Goal: Find specific page/section: Find specific page/section

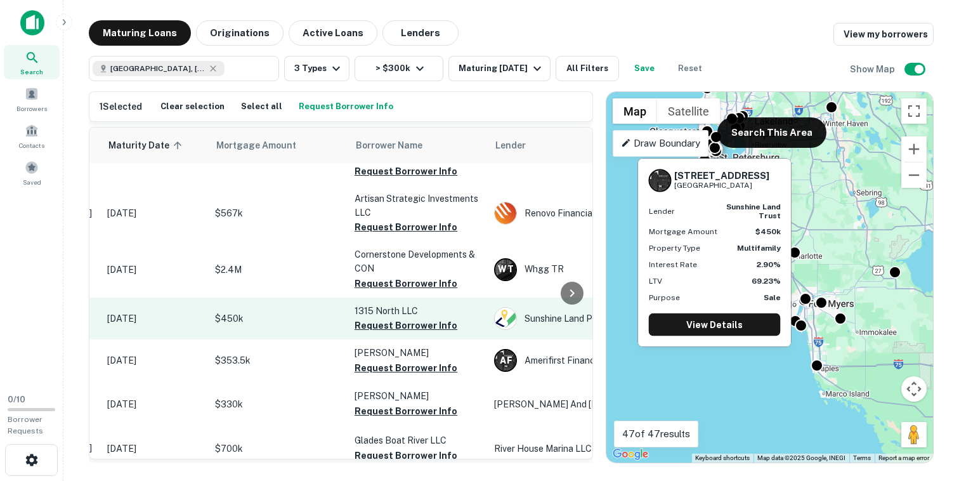
scroll to position [943, 0]
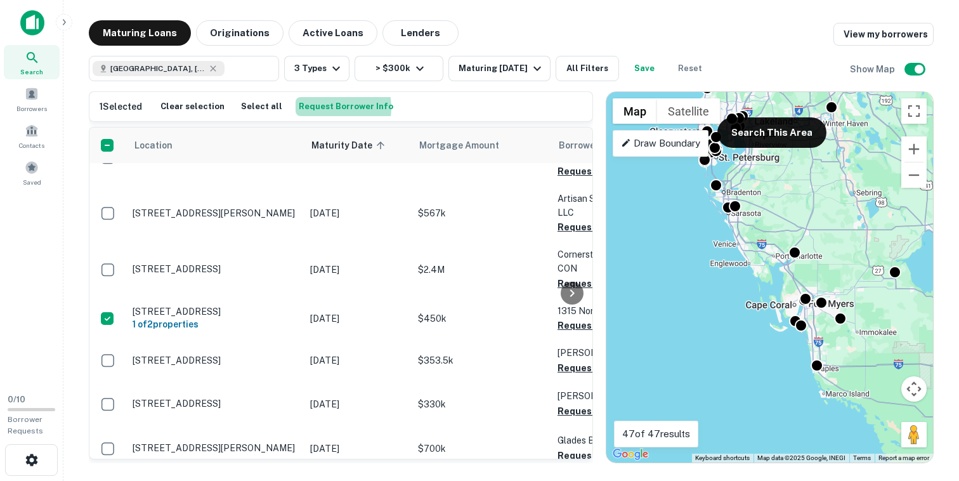
click at [314, 108] on button "Request Borrower Info" at bounding box center [346, 106] width 101 height 19
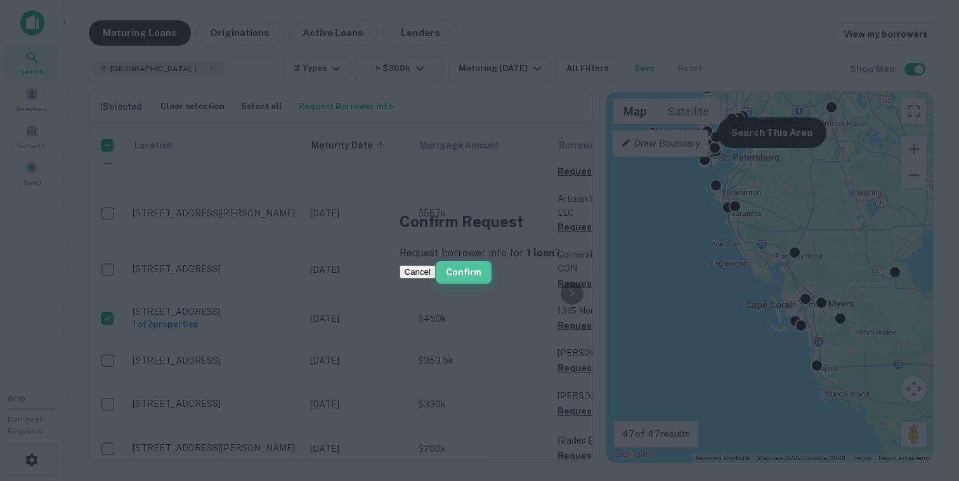
click at [492, 270] on button "Confirm" at bounding box center [464, 272] width 56 height 23
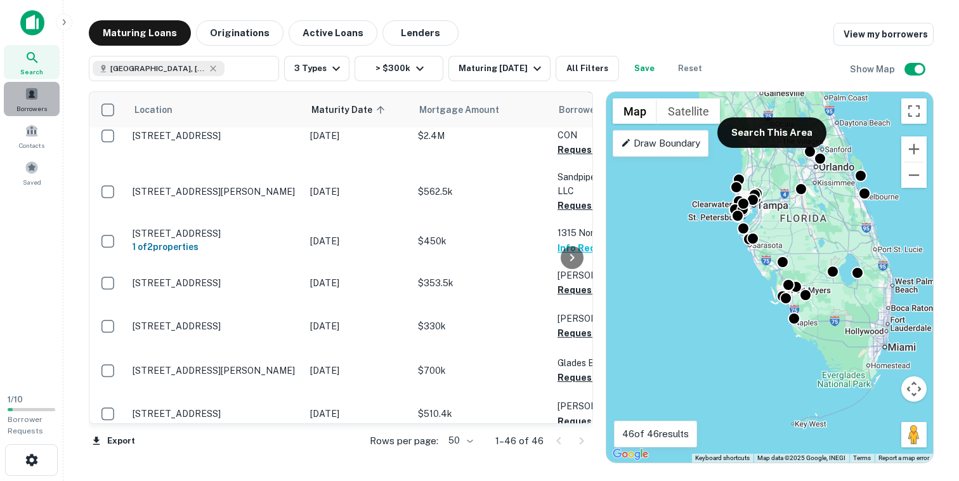
click at [36, 98] on span at bounding box center [32, 94] width 14 height 14
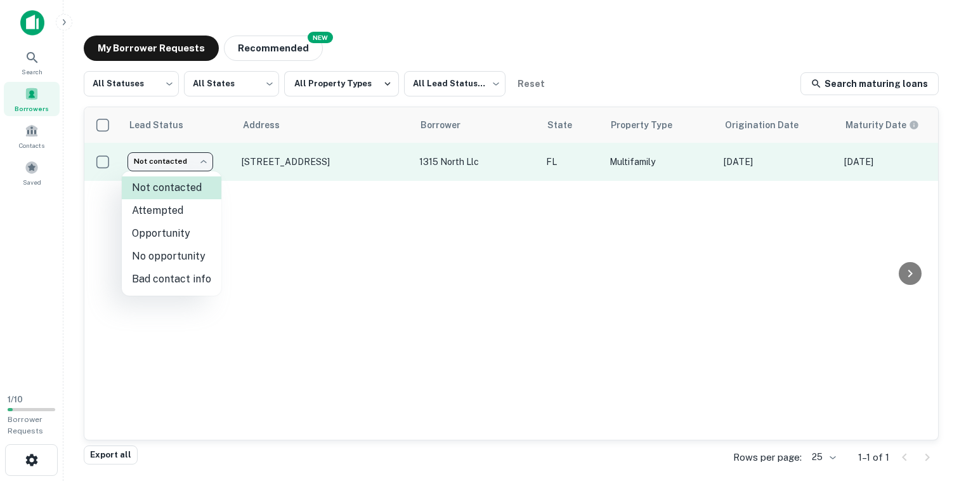
click at [188, 164] on body "Search Borrowers Contacts Saved 1 / 10 Borrower Requests My Borrower Requests N…" at bounding box center [479, 240] width 959 height 481
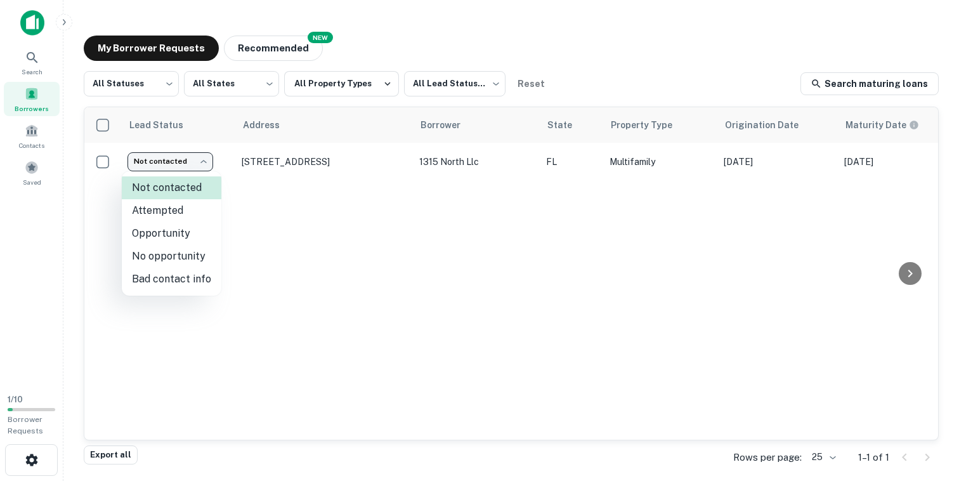
click at [339, 165] on div at bounding box center [479, 240] width 959 height 481
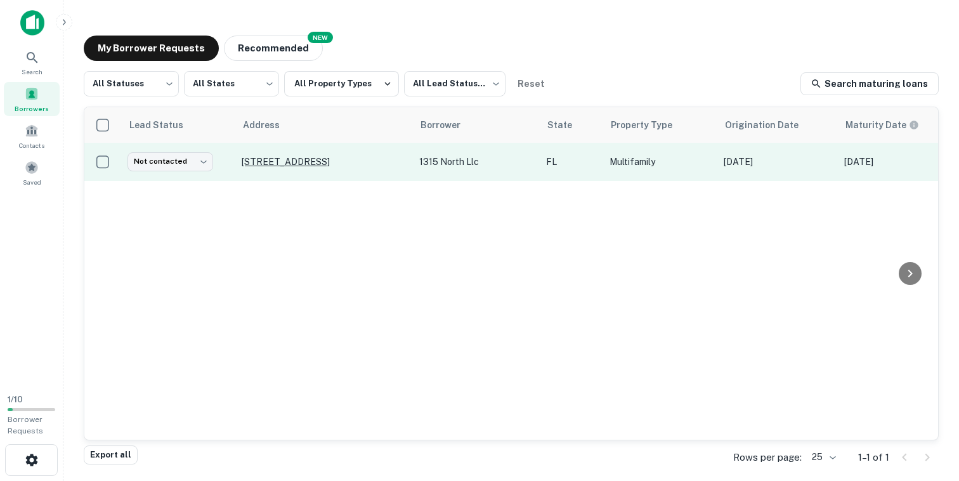
click at [271, 159] on p "[STREET_ADDRESS]" at bounding box center [324, 161] width 165 height 11
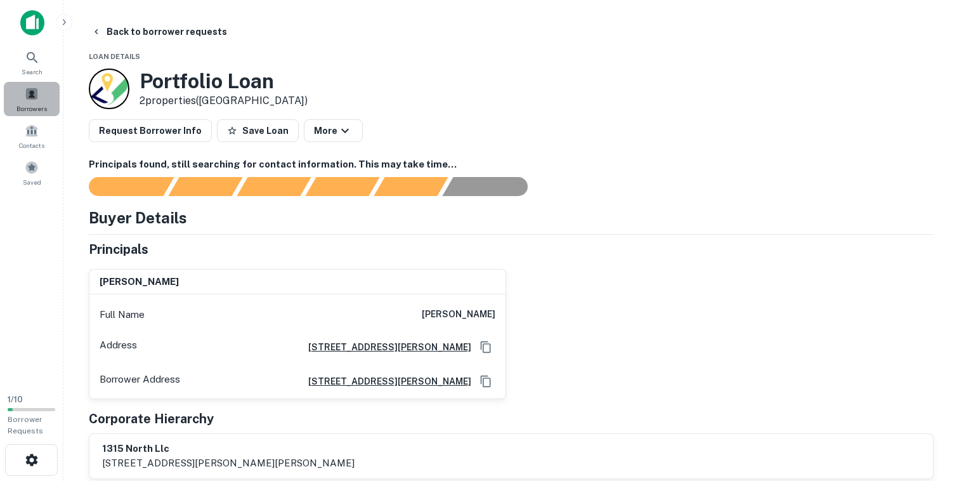
click at [30, 92] on span at bounding box center [32, 94] width 14 height 14
